Goal: Information Seeking & Learning: Find specific fact

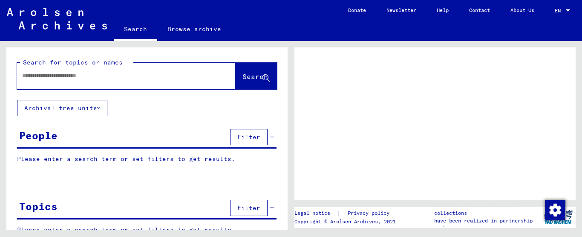
click at [243, 76] on span "Search" at bounding box center [256, 76] width 26 height 9
click at [25, 75] on input "text" at bounding box center [118, 75] width 193 height 9
type input "**********"
click at [247, 78] on span "Search" at bounding box center [256, 76] width 26 height 9
click at [48, 135] on div "People" at bounding box center [38, 134] width 38 height 15
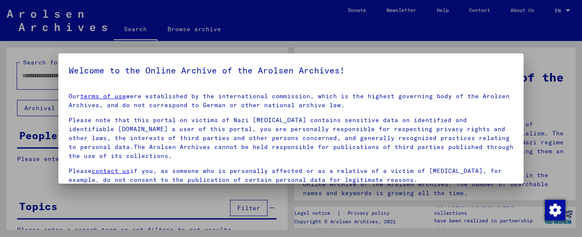
click at [411, 33] on div at bounding box center [291, 118] width 582 height 237
click at [13, 75] on div at bounding box center [291, 118] width 582 height 237
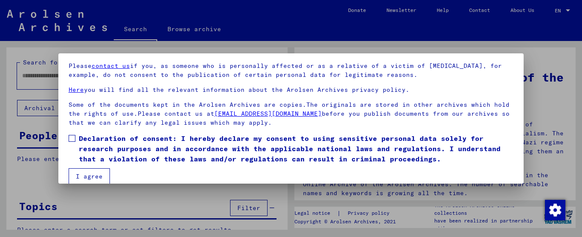
scroll to position [67, 0]
